Goal: Check status

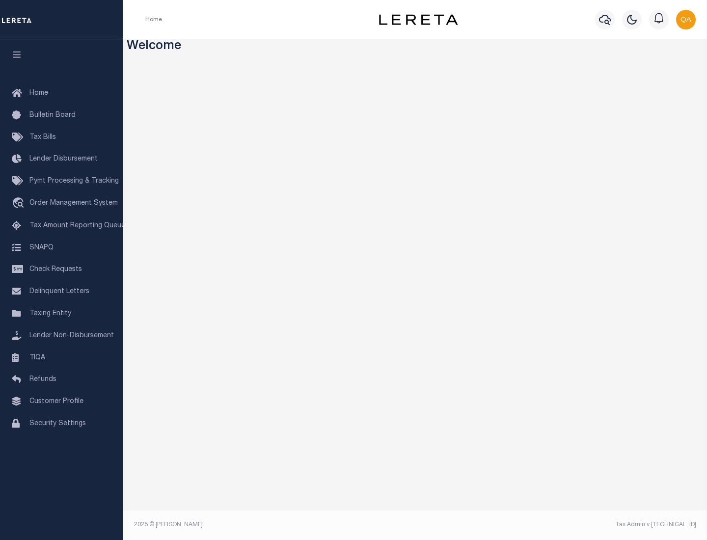
click at [61, 269] on span "Check Requests" at bounding box center [55, 269] width 53 height 7
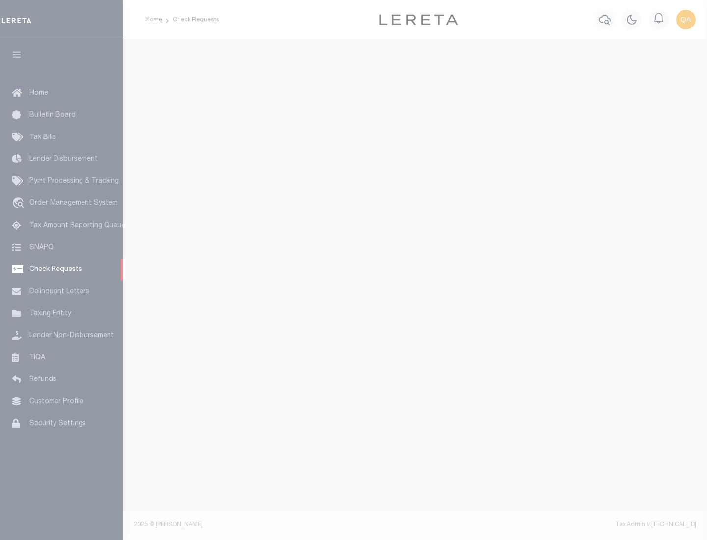
select select "50"
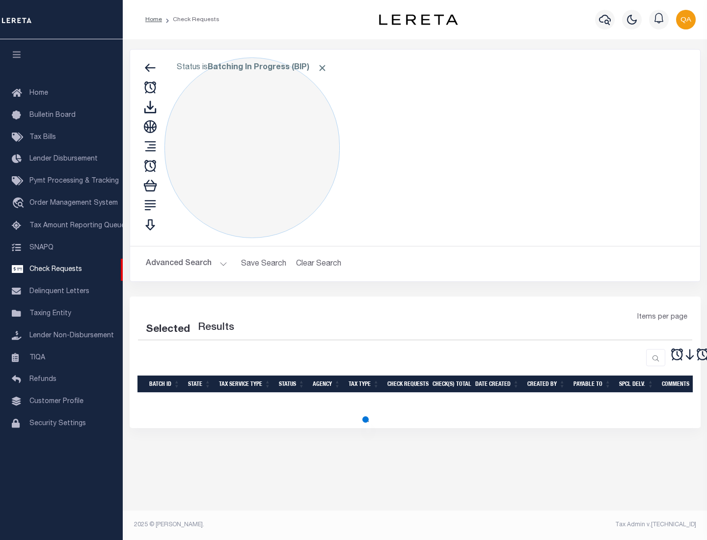
select select "50"
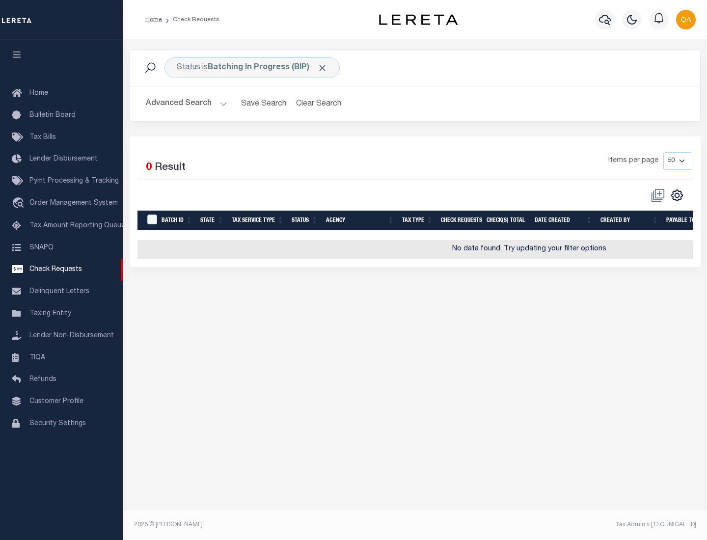
click at [322, 68] on span "Click to Remove" at bounding box center [322, 68] width 10 height 10
